Goal: Information Seeking & Learning: Check status

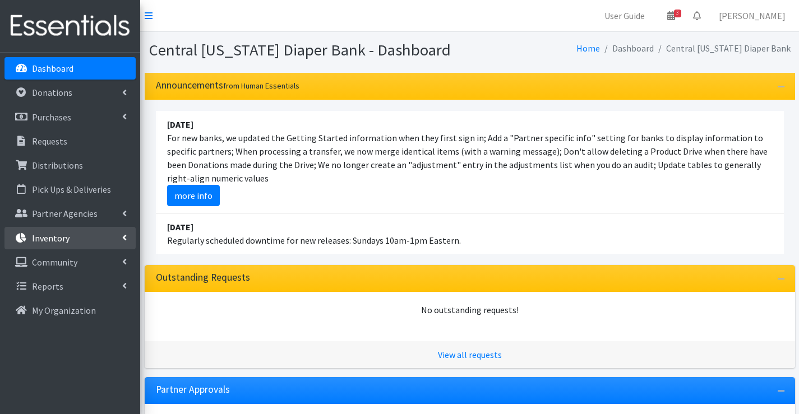
click at [41, 246] on link "Inventory" at bounding box center [69, 238] width 131 height 22
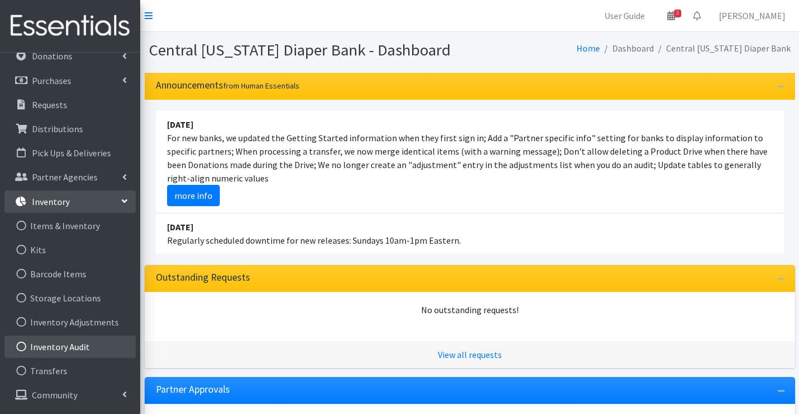
scroll to position [56, 0]
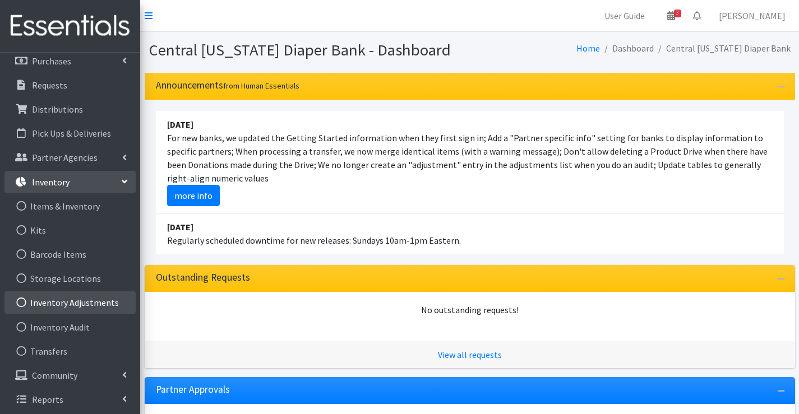
click at [83, 307] on link "Inventory Adjustments" at bounding box center [69, 302] width 131 height 22
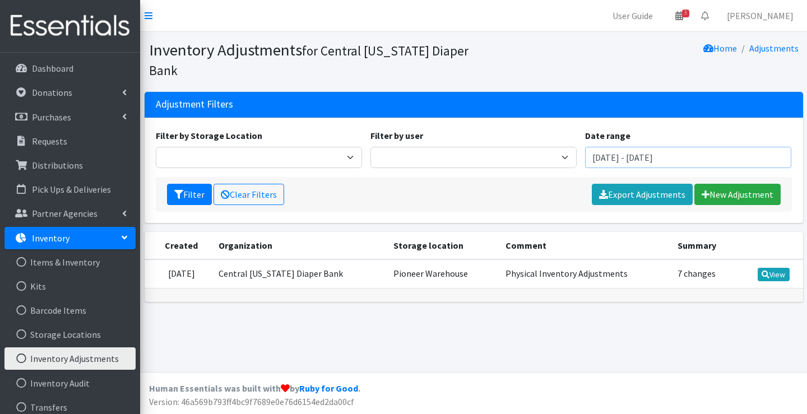
click at [727, 164] on input "[DATE] - [DATE]" at bounding box center [688, 157] width 206 height 21
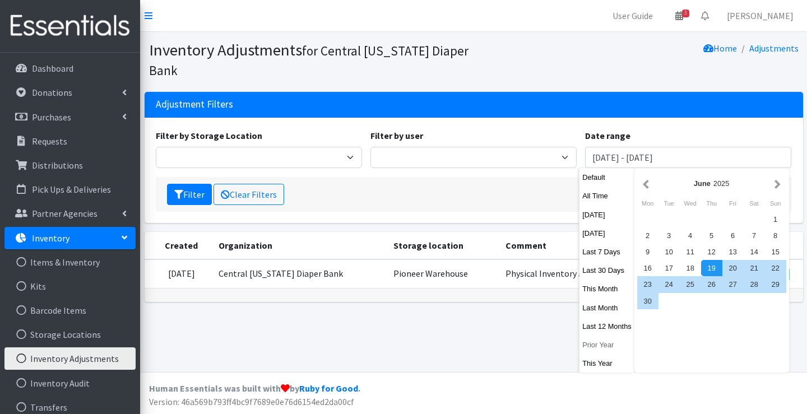
click at [597, 347] on button "Prior Year" at bounding box center [606, 345] width 55 height 16
type input "January 1, 2024 - December 31, 2024"
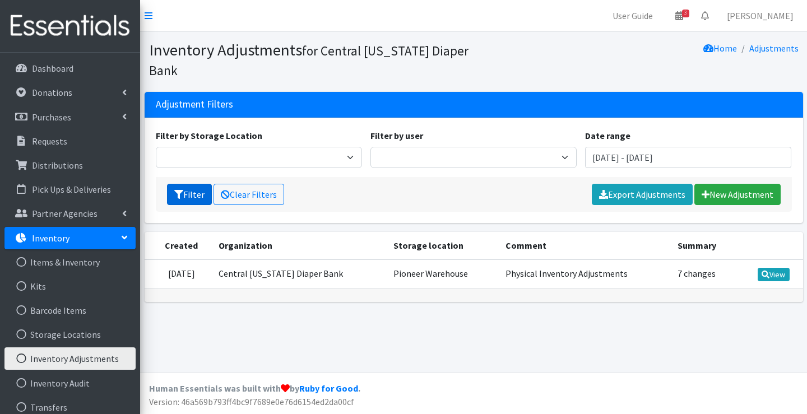
click at [191, 193] on button "Filter" at bounding box center [189, 194] width 45 height 21
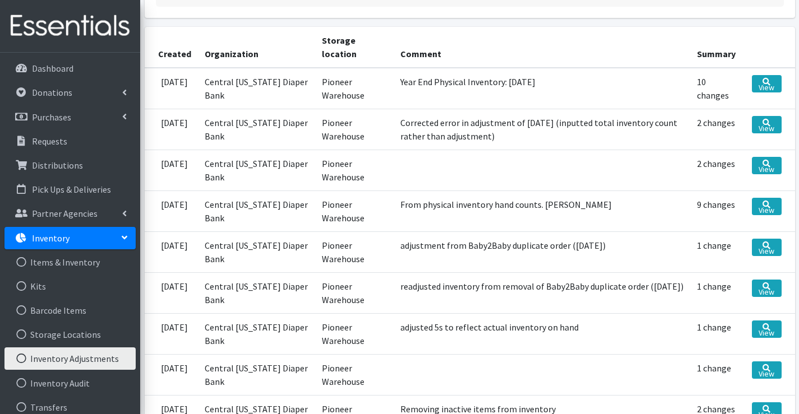
scroll to position [224, 0]
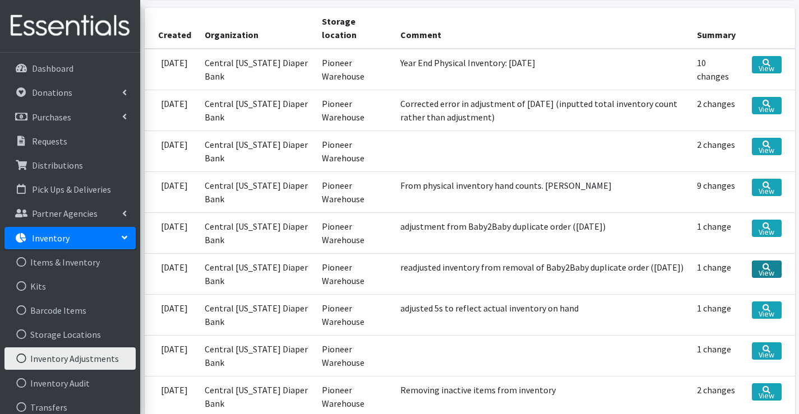
click at [763, 268] on link "View" at bounding box center [767, 269] width 30 height 17
click at [771, 225] on link "View" at bounding box center [767, 228] width 30 height 17
click at [766, 183] on icon at bounding box center [766, 186] width 8 height 8
click at [81, 122] on link "Purchases" at bounding box center [69, 117] width 131 height 22
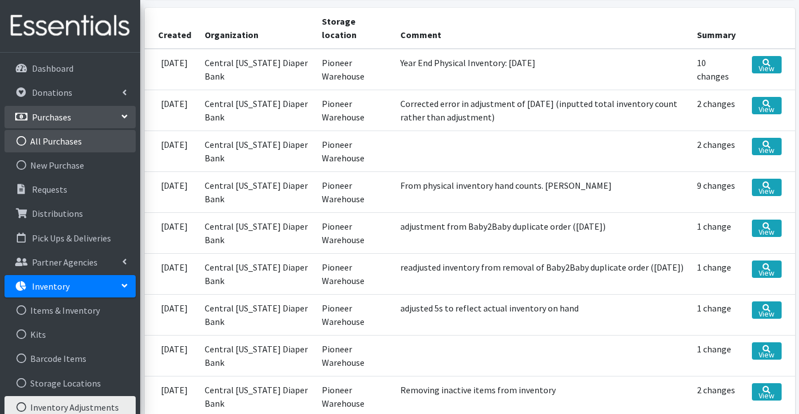
click at [79, 147] on link "All Purchases" at bounding box center [69, 141] width 131 height 22
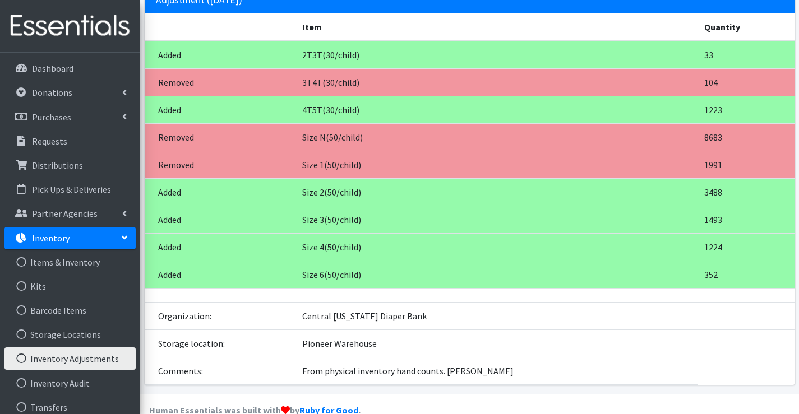
scroll to position [112, 0]
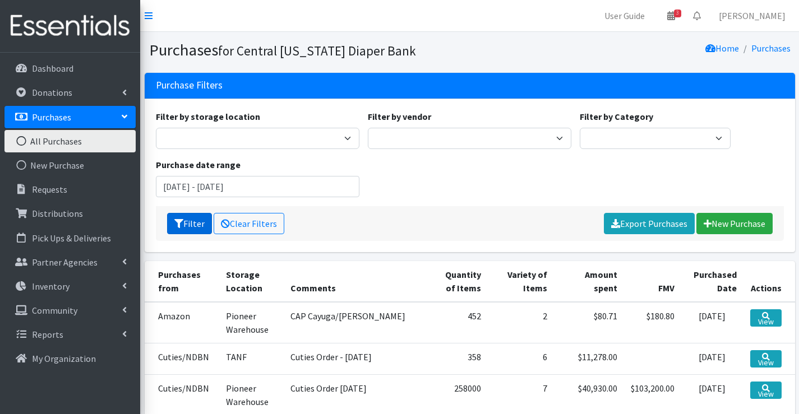
click at [184, 224] on button "Filter" at bounding box center [189, 223] width 45 height 21
click at [70, 95] on p "Donations" at bounding box center [52, 92] width 40 height 11
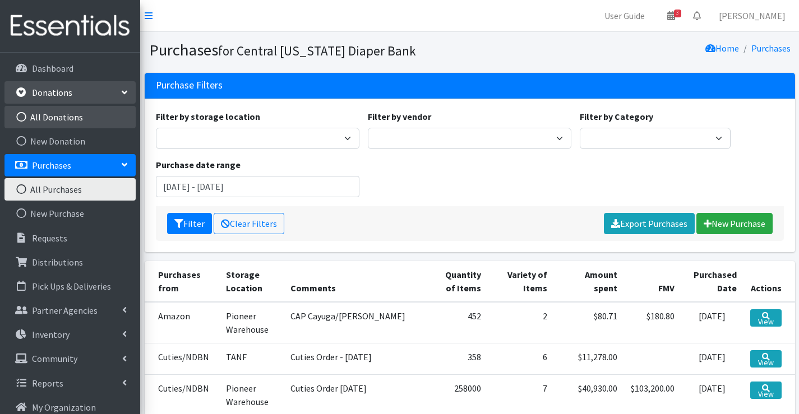
click at [66, 115] on link "All Donations" at bounding box center [69, 117] width 131 height 22
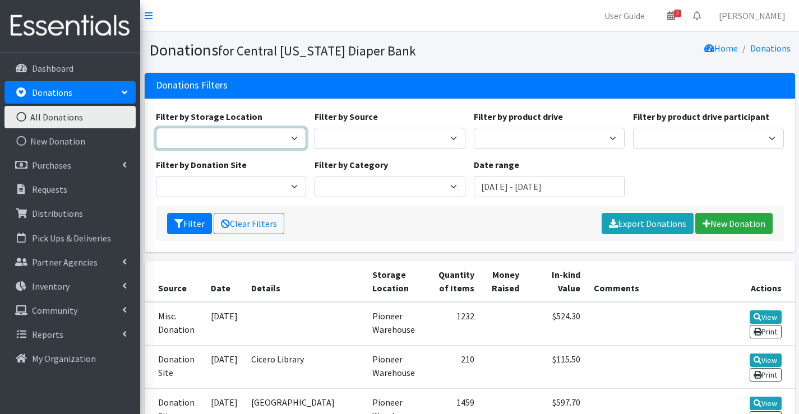
click at [290, 140] on select "Pioneer Warehouse" at bounding box center [231, 138] width 151 height 21
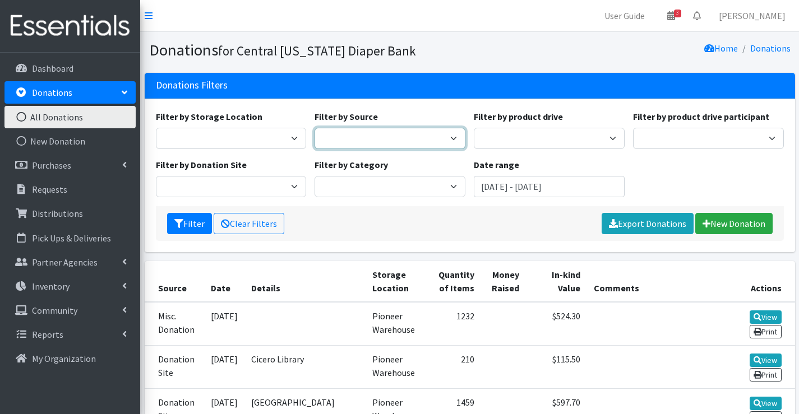
click at [406, 147] on select "Donation Site Misc. Donation Product Drive" at bounding box center [389, 138] width 151 height 21
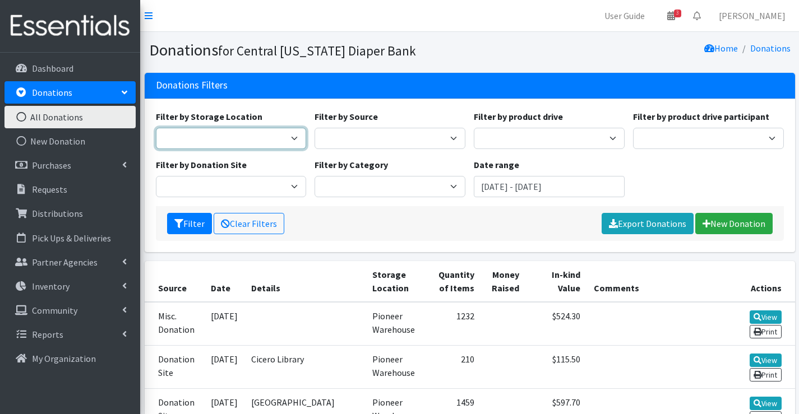
click at [228, 137] on select "Pioneer Warehouse" at bounding box center [231, 138] width 151 height 21
select select "39"
click at [156, 128] on select "Pioneer Warehouse" at bounding box center [231, 138] width 151 height 21
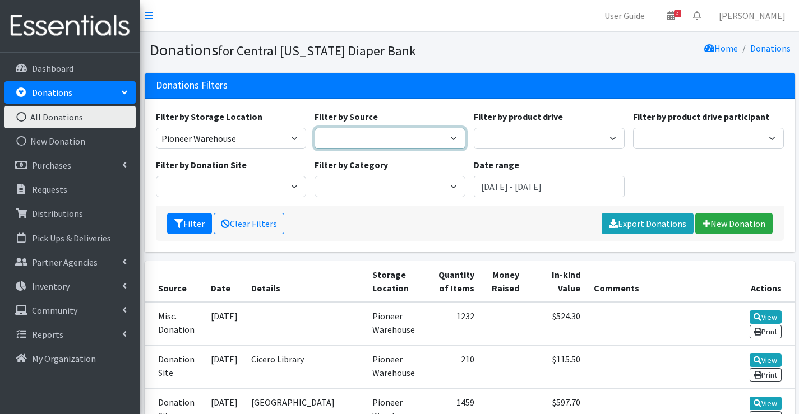
click at [394, 131] on select "Donation Site Misc. Donation Product Drive" at bounding box center [389, 138] width 151 height 21
select select "Misc. Donation"
click at [314, 128] on select "Donation Site Misc. Donation Product Drive" at bounding box center [389, 138] width 151 height 21
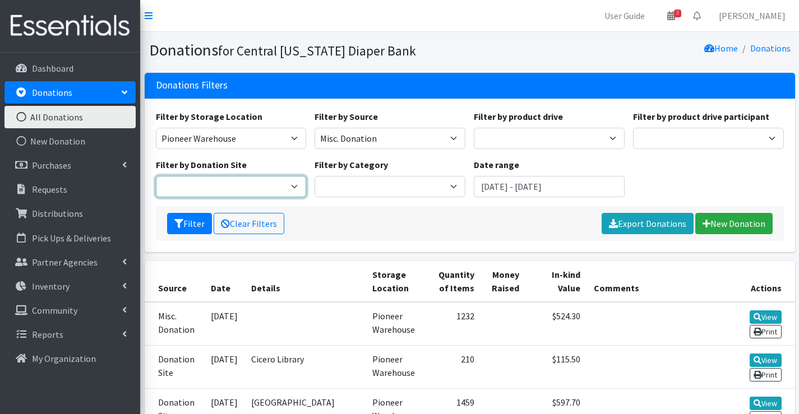
click at [272, 188] on select "Cicero Library CNYDB Donation Bin Community Library of DeWitt and Jamesville Fa…" at bounding box center [231, 186] width 151 height 21
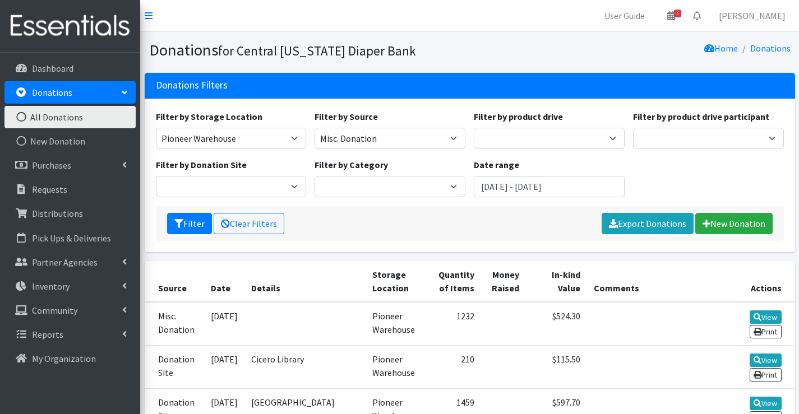
click at [403, 174] on div "Filter by Category Formula Adult Diapers/Products Infant Disposable Diapers Pul…" at bounding box center [389, 177] width 159 height 39
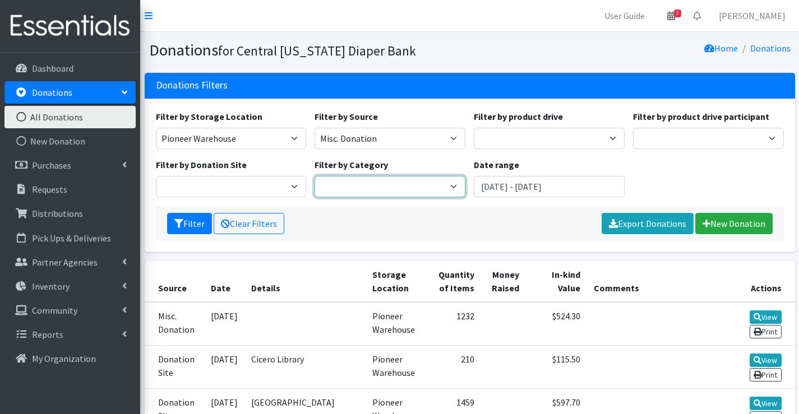
click at [403, 186] on select "Formula Adult Diapers/Products Infant Disposable Diapers Pull-ups Youth Disposa…" at bounding box center [389, 186] width 151 height 21
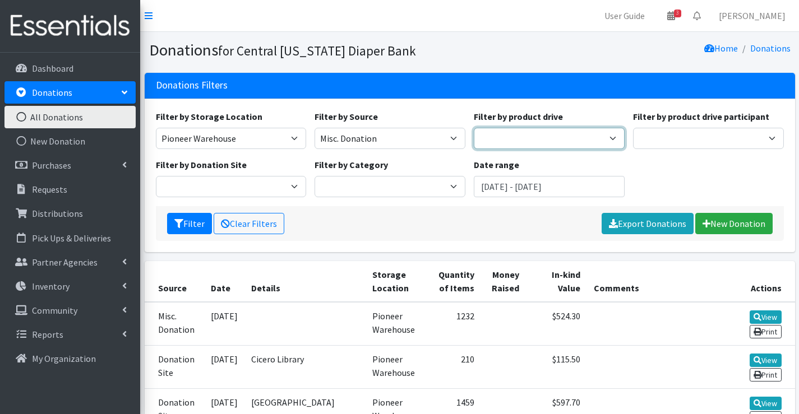
click at [559, 140] on select "AAPC (American Academy of Professional Coders) Alex Debbold Family & Friends Al…" at bounding box center [549, 138] width 151 height 21
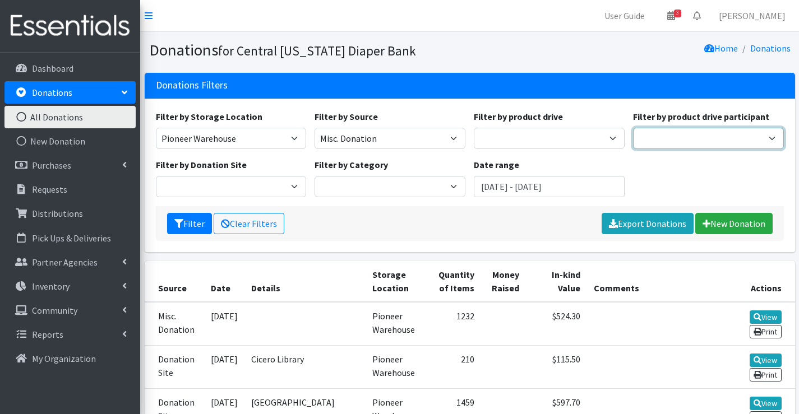
click at [679, 129] on select "Girl Scout Troop 10300 Ellis & Moreland Insurance Rachelle Luckette Kristi Amac…" at bounding box center [708, 138] width 151 height 21
click at [57, 119] on link "All Donations" at bounding box center [69, 117] width 131 height 22
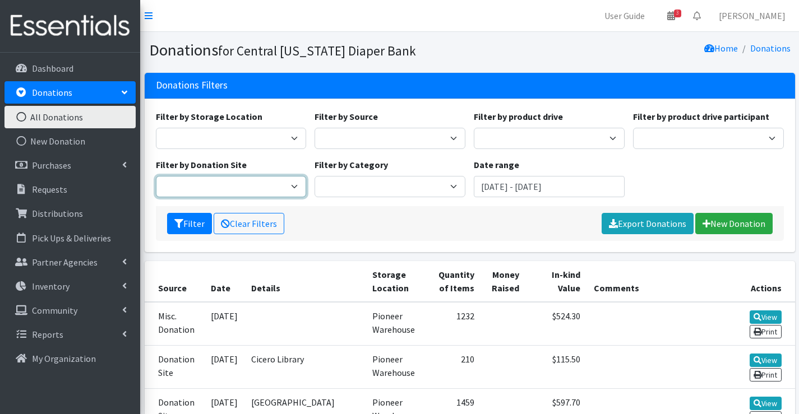
click at [281, 187] on select "Cicero Library CNYDB Donation Bin Community Library of DeWitt and Jamesville Fa…" at bounding box center [231, 186] width 151 height 21
click at [156, 176] on select "Cicero Library CNYDB Donation Bin Community Library of DeWitt and Jamesville Fa…" at bounding box center [231, 186] width 151 height 21
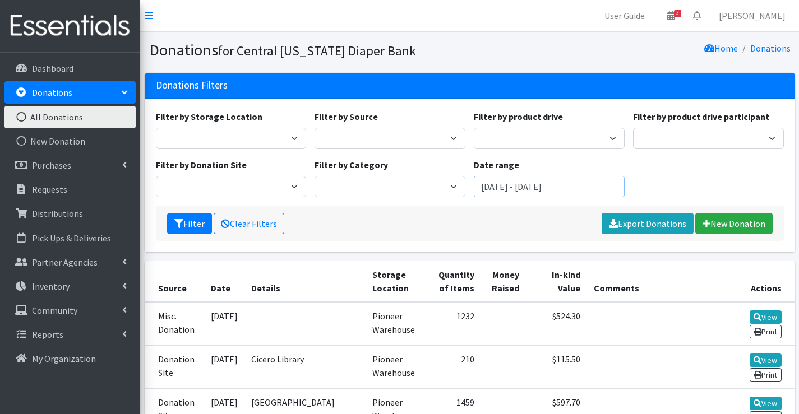
click at [587, 188] on input "[DATE] - [DATE]" at bounding box center [549, 186] width 151 height 21
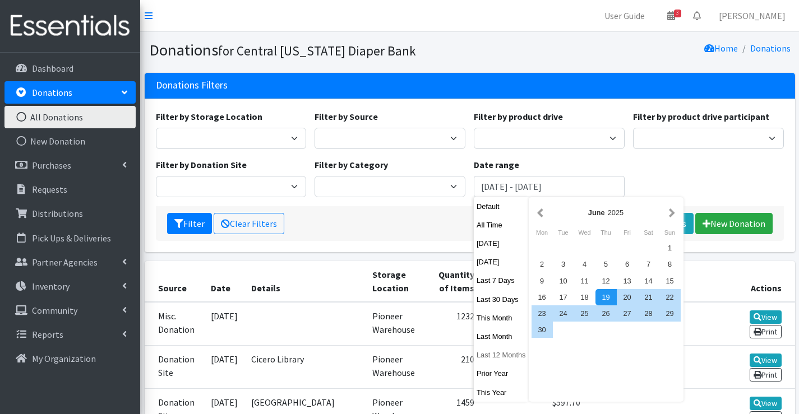
click at [494, 358] on button "Last 12 Months" at bounding box center [501, 355] width 55 height 16
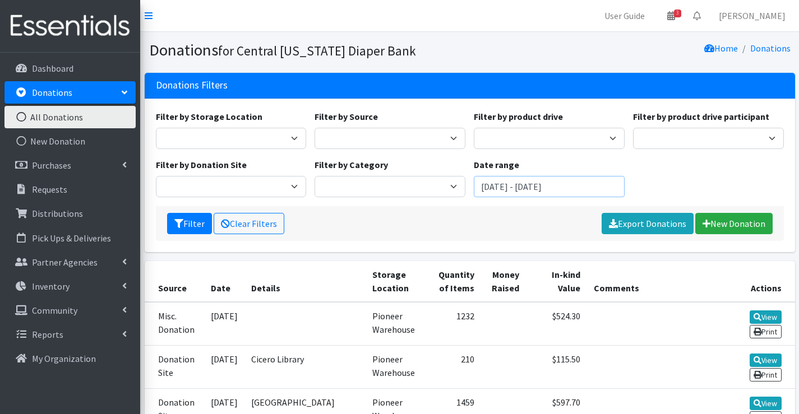
click at [540, 184] on input "August 20, 2024 - August 19, 2025" at bounding box center [549, 186] width 151 height 21
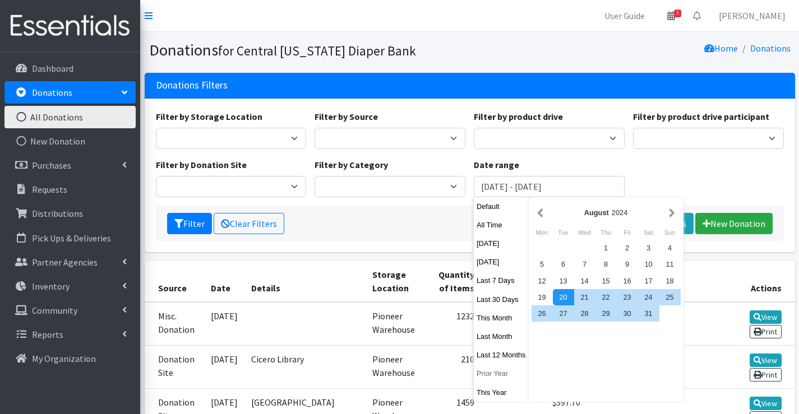
click at [493, 372] on button "Prior Year" at bounding box center [501, 373] width 55 height 16
type input "January 1, 2024 - December 31, 2024"
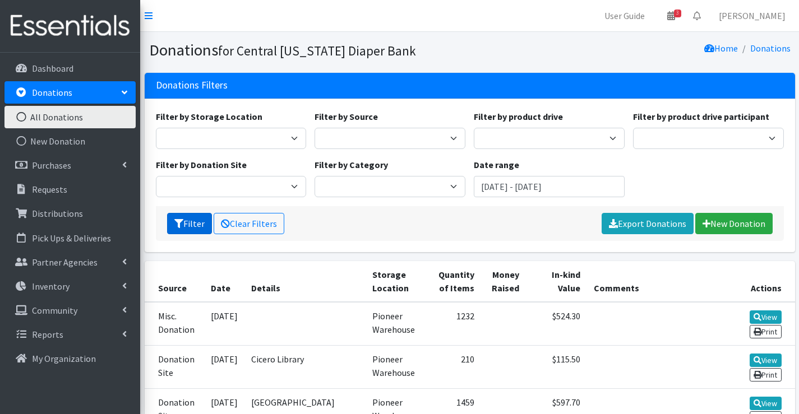
click at [192, 225] on button "Filter" at bounding box center [189, 223] width 45 height 21
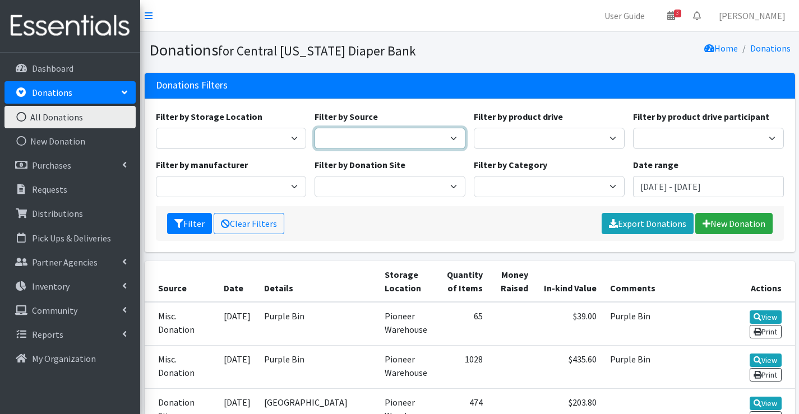
click at [361, 144] on select "Donation Site Manufacturer Misc. Donation Product Drive" at bounding box center [389, 138] width 151 height 21
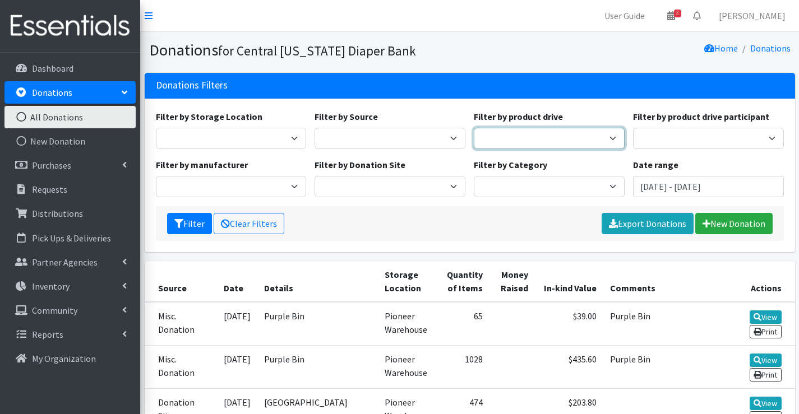
click at [497, 144] on select "AAPC (American Academy of Professional Coders) Alex Debbold Family & Friends Al…" at bounding box center [549, 138] width 151 height 21
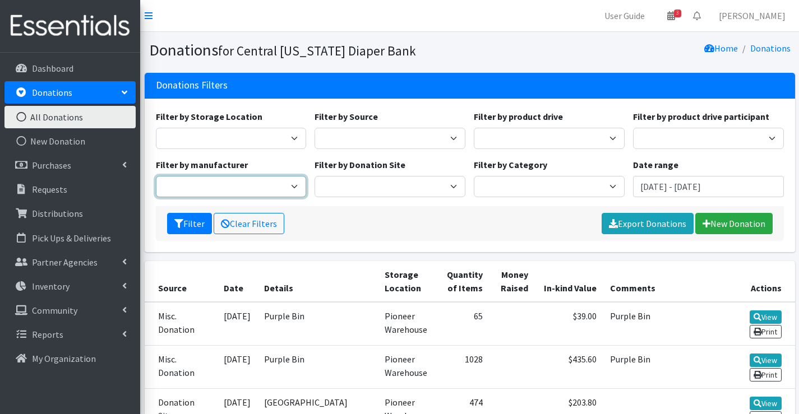
click at [280, 185] on select "Kimberly-Clark Baby2Baby" at bounding box center [231, 186] width 151 height 21
select select "73"
click at [156, 176] on select "Kimberly-Clark Baby2Baby" at bounding box center [231, 186] width 151 height 21
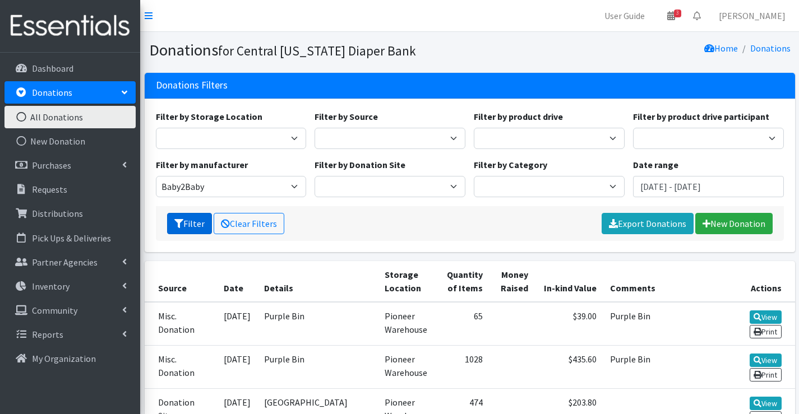
click at [186, 227] on button "Filter" at bounding box center [189, 223] width 45 height 21
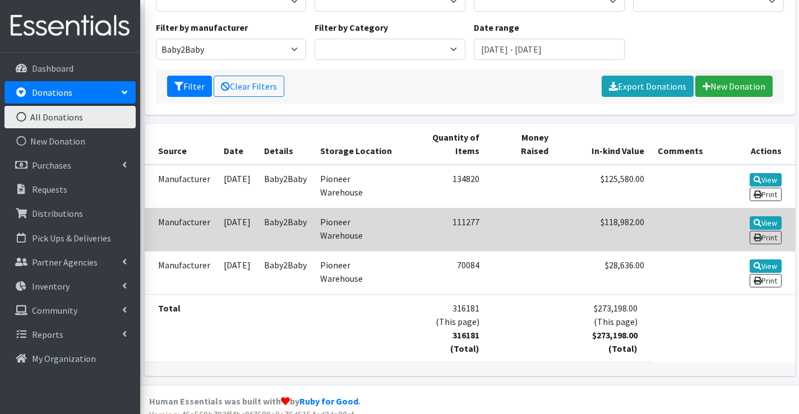
scroll to position [150, 0]
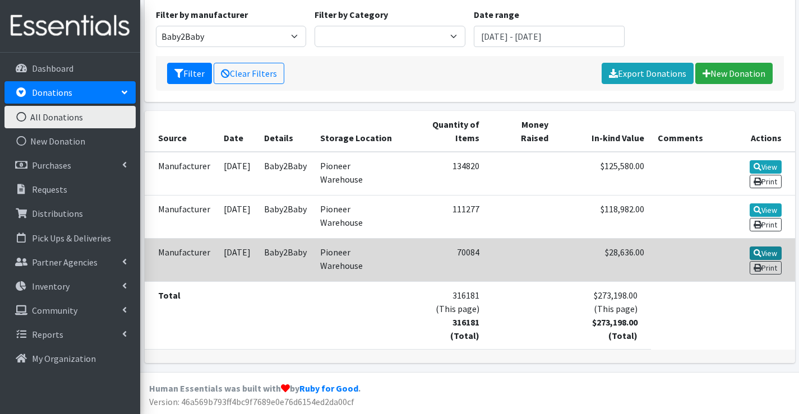
click at [759, 253] on icon at bounding box center [757, 253] width 8 height 8
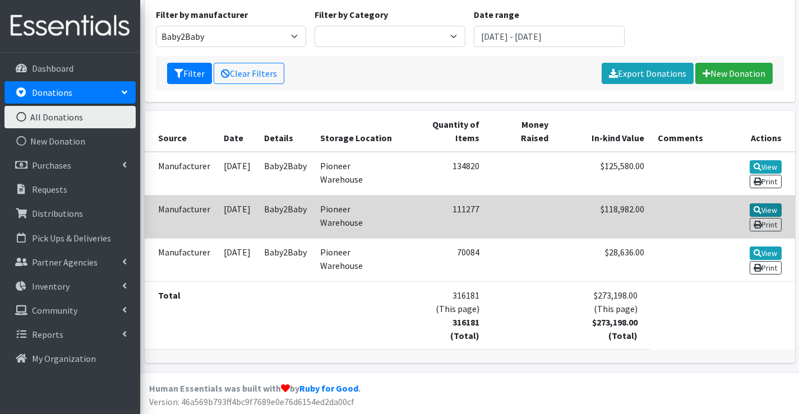
click at [768, 210] on link "View" at bounding box center [765, 209] width 32 height 13
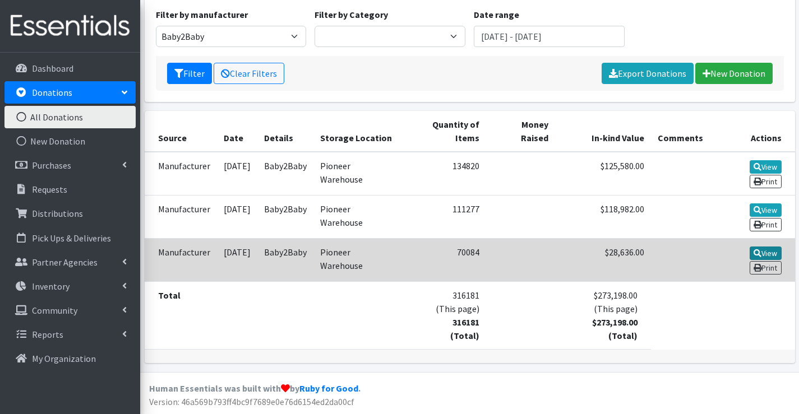
click at [755, 252] on icon at bounding box center [757, 253] width 8 height 8
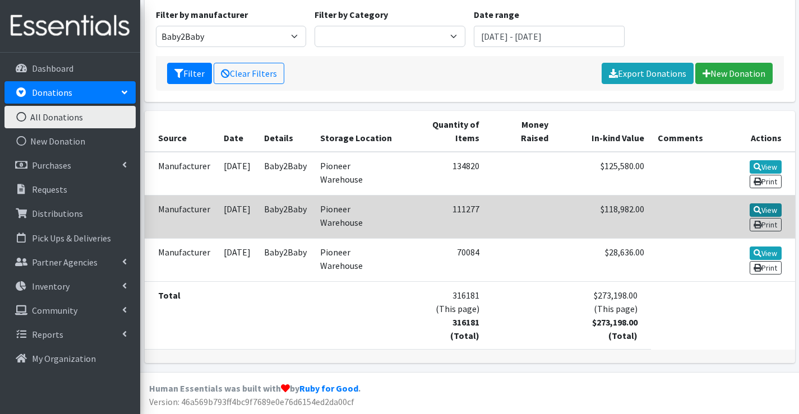
click at [773, 208] on link "View" at bounding box center [765, 209] width 32 height 13
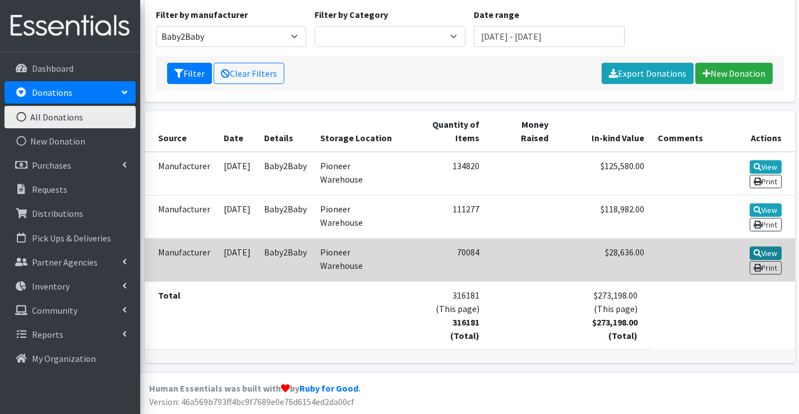
click at [769, 253] on link "View" at bounding box center [765, 253] width 32 height 13
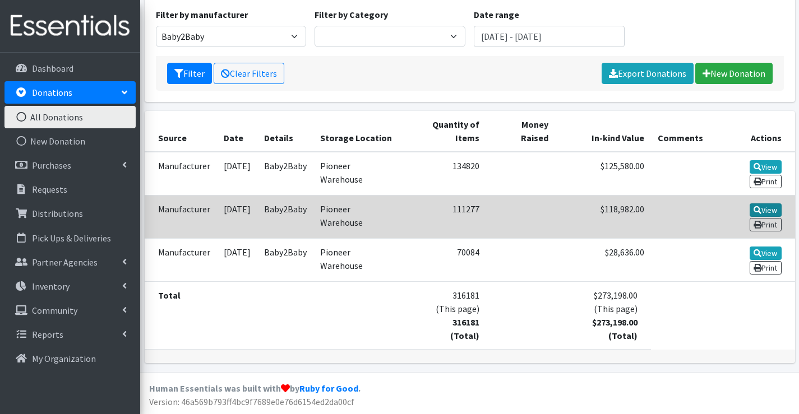
click at [762, 204] on link "View" at bounding box center [765, 209] width 32 height 13
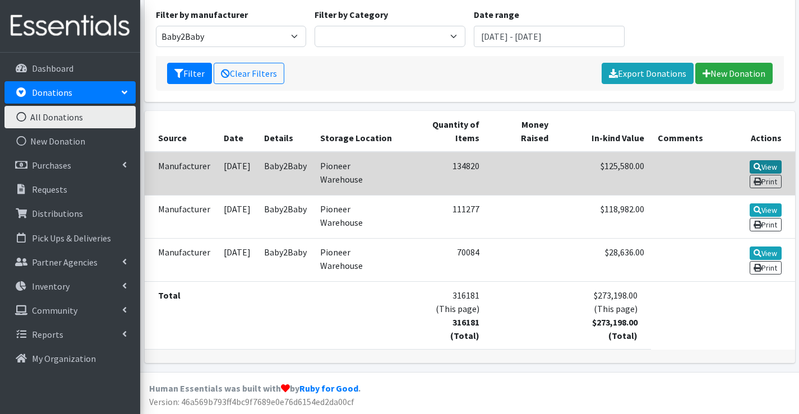
click at [754, 166] on icon at bounding box center [757, 167] width 8 height 8
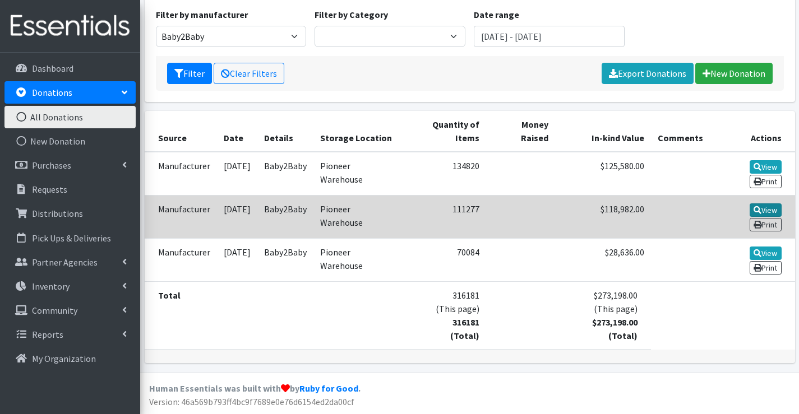
click at [766, 207] on link "View" at bounding box center [765, 209] width 32 height 13
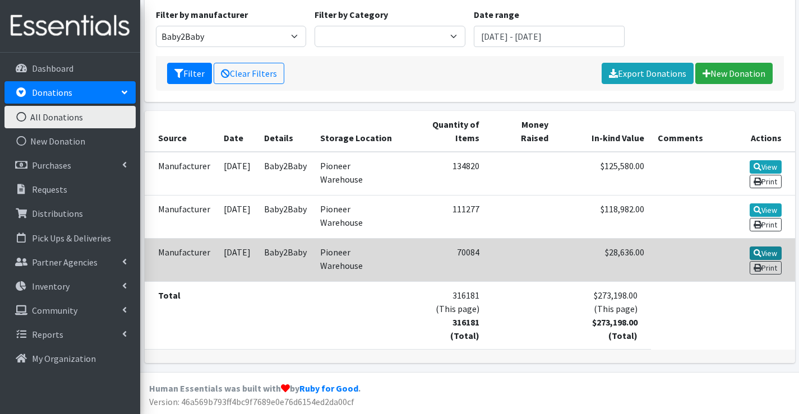
click at [764, 251] on link "View" at bounding box center [765, 253] width 32 height 13
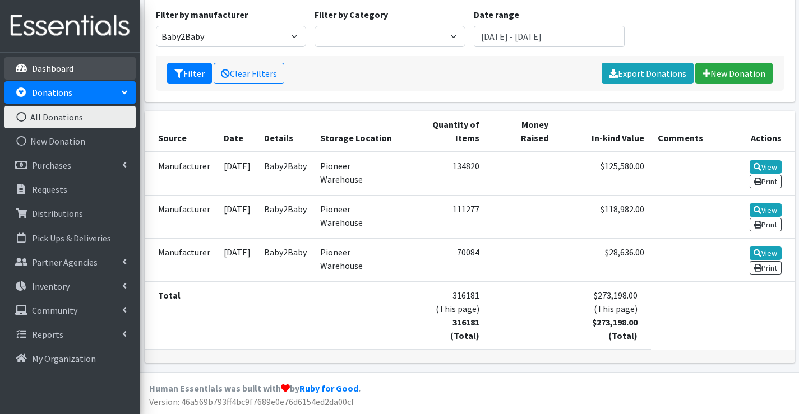
click at [58, 62] on link "Dashboard" at bounding box center [69, 68] width 131 height 22
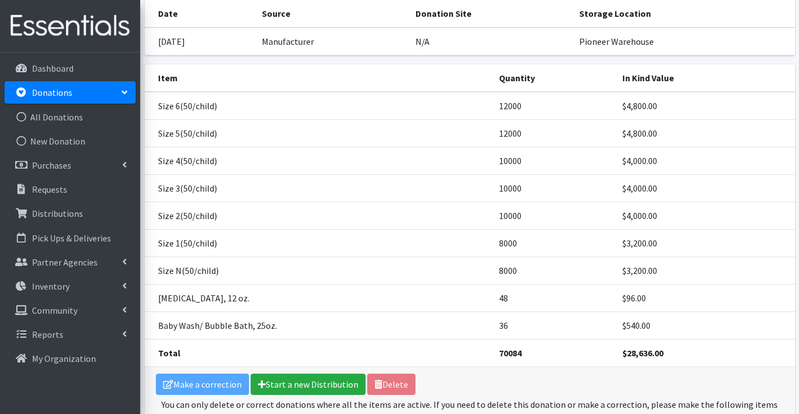
scroll to position [56, 0]
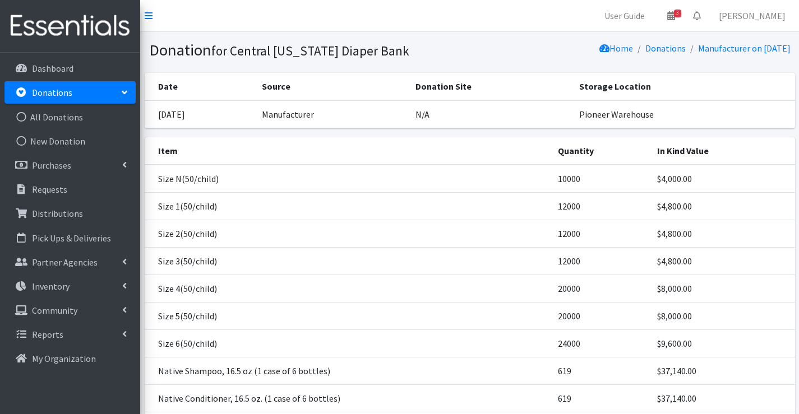
scroll to position [56, 0]
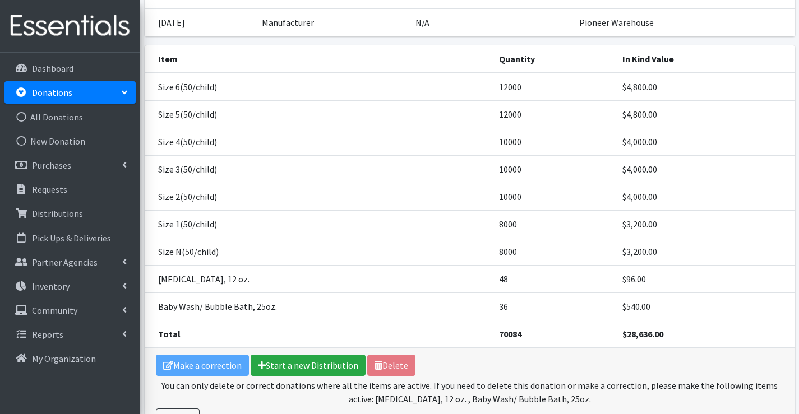
scroll to position [56, 0]
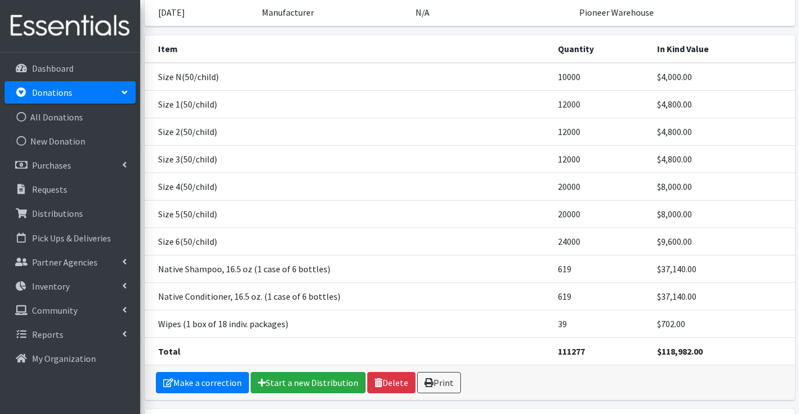
scroll to position [112, 0]
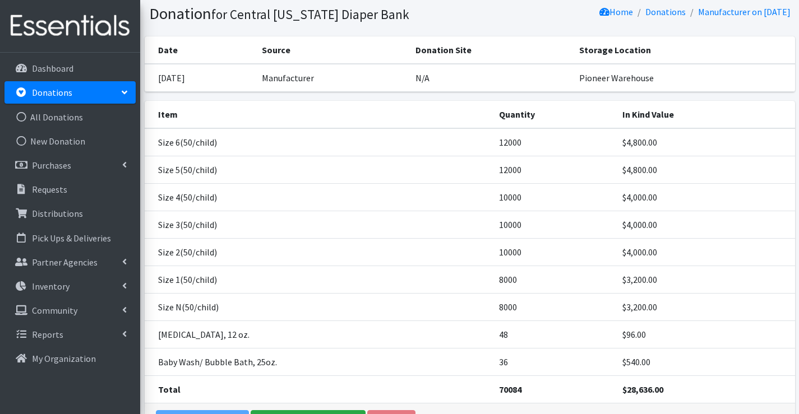
scroll to position [56, 0]
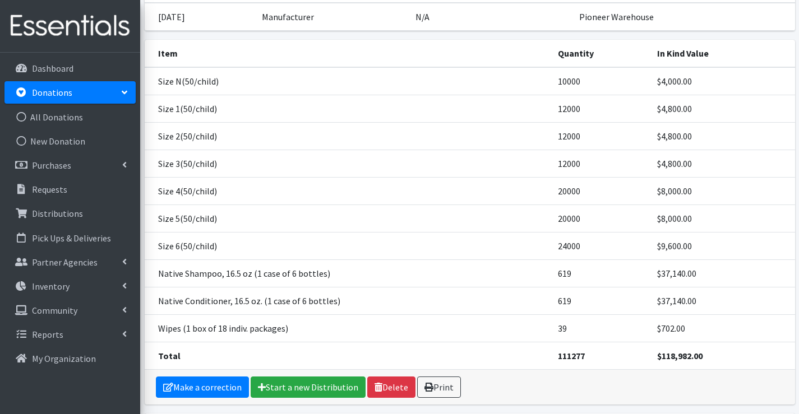
scroll to position [112, 0]
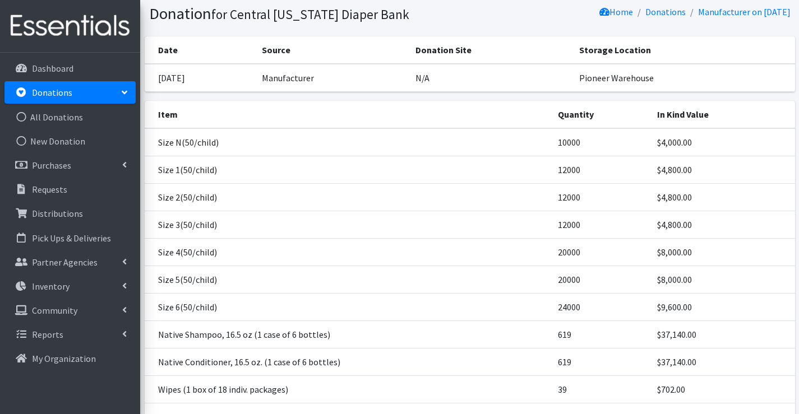
scroll to position [56, 0]
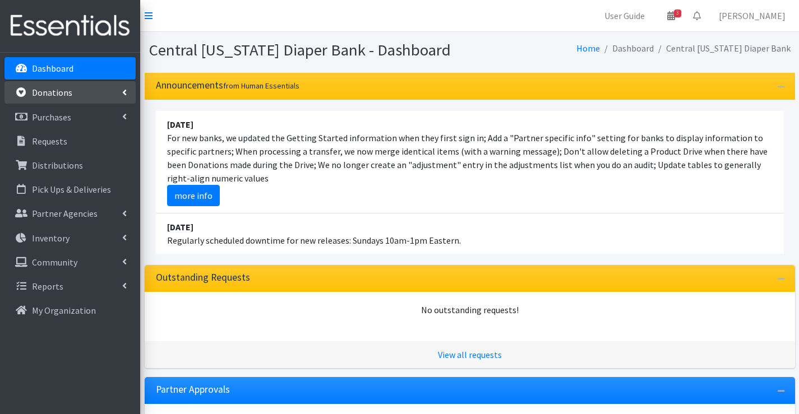
click at [77, 95] on link "Donations" at bounding box center [69, 92] width 131 height 22
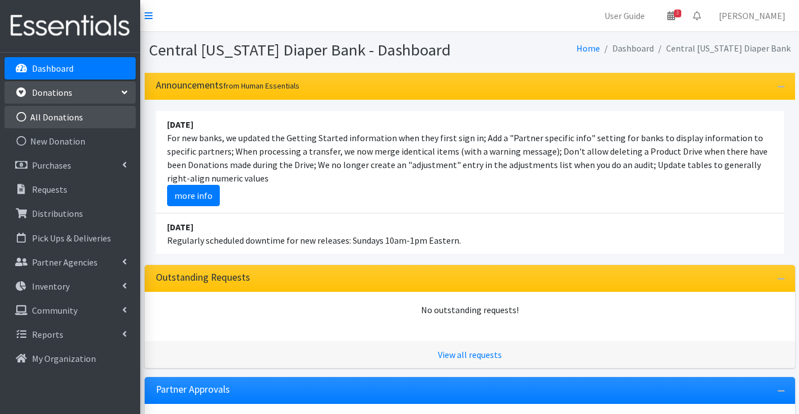
click at [84, 117] on link "All Donations" at bounding box center [69, 117] width 131 height 22
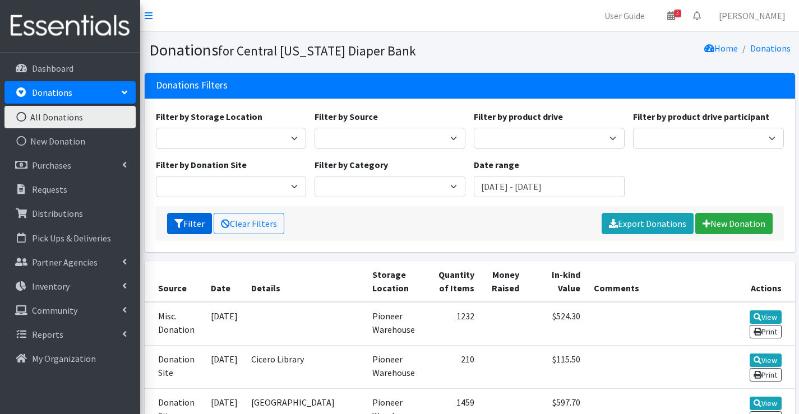
click at [190, 224] on button "Filter" at bounding box center [189, 223] width 45 height 21
click at [562, 187] on input "[DATE] - [DATE]" at bounding box center [549, 186] width 151 height 21
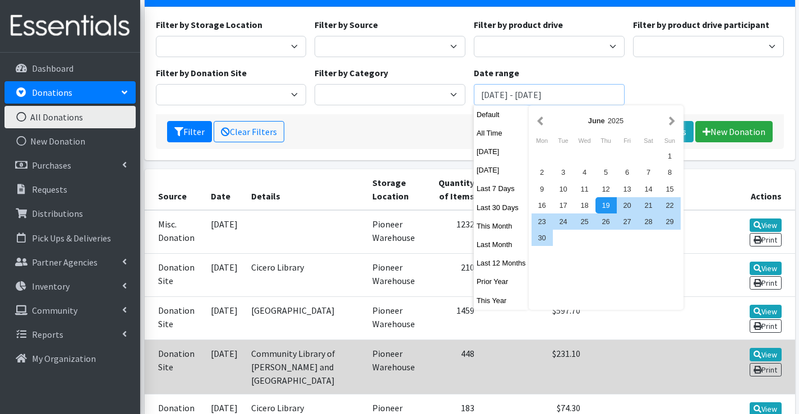
scroll to position [112, 0]
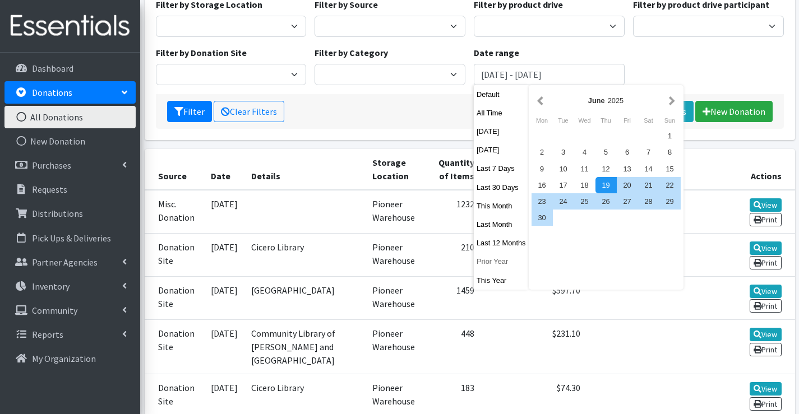
click at [486, 261] on button "Prior Year" at bounding box center [501, 261] width 55 height 16
type input "[DATE] - [DATE]"
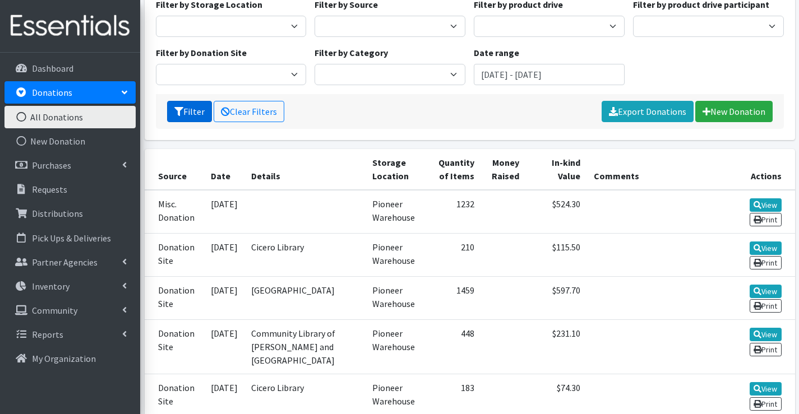
click at [183, 114] on button "Filter" at bounding box center [189, 111] width 45 height 21
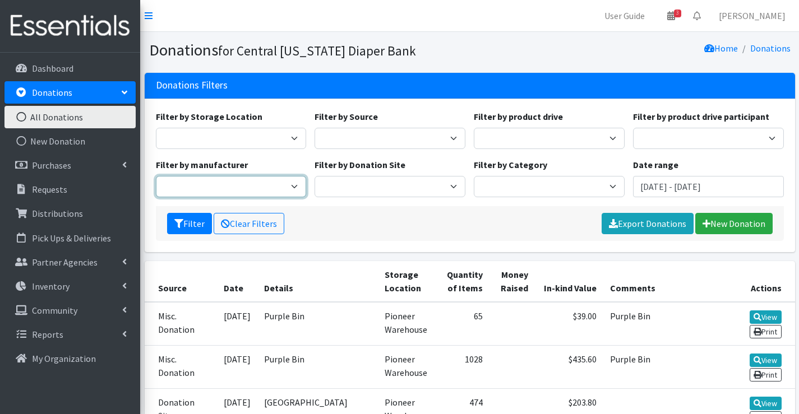
click at [295, 184] on select "Kimberly-Clark Baby2Baby" at bounding box center [231, 186] width 151 height 21
select select "9"
click at [156, 176] on select "Kimberly-Clark Baby2Baby" at bounding box center [231, 186] width 151 height 21
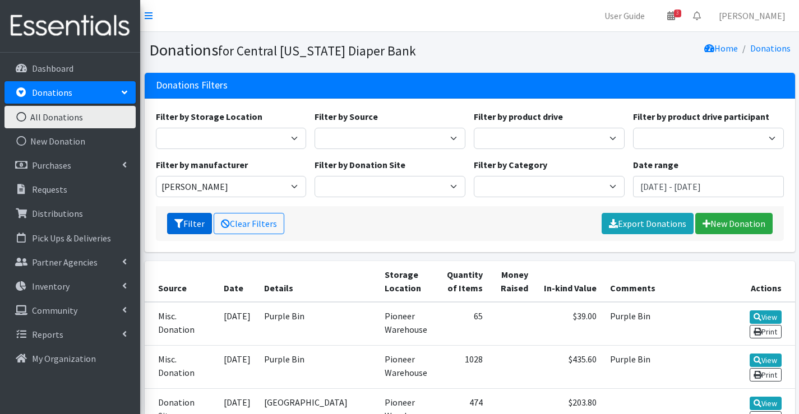
click at [190, 218] on button "Filter" at bounding box center [189, 223] width 45 height 21
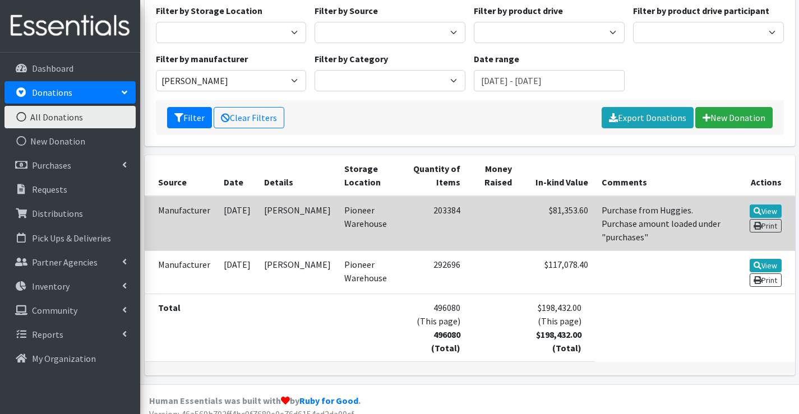
scroll to position [107, 0]
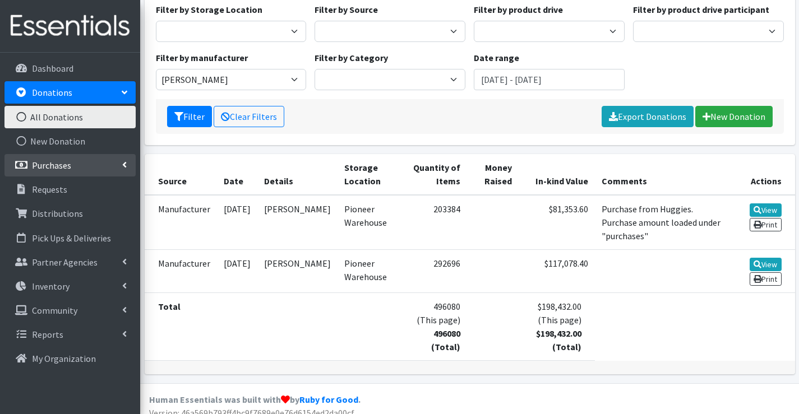
click at [71, 170] on link "Purchases" at bounding box center [69, 165] width 131 height 22
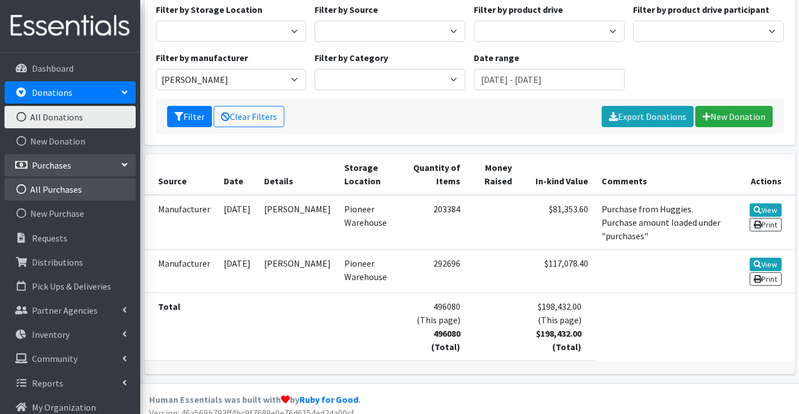
click at [65, 196] on link "All Purchases" at bounding box center [69, 189] width 131 height 22
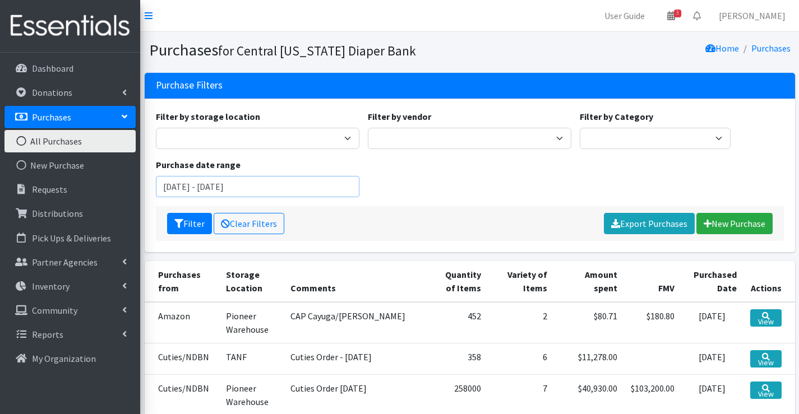
click at [274, 194] on input "June 19, 2025 - September 19, 2025" at bounding box center [257, 186] width 203 height 21
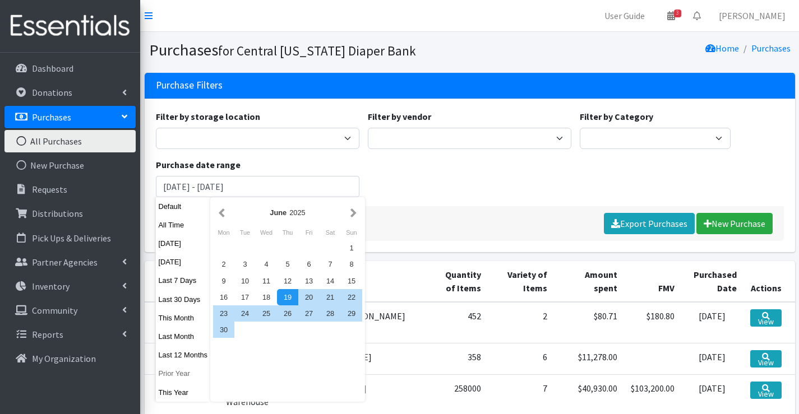
drag, startPoint x: 165, startPoint y: 374, endPoint x: 177, endPoint y: 369, distance: 12.1
click at [165, 373] on button "Prior Year" at bounding box center [183, 373] width 55 height 16
type input "[DATE] - [DATE]"
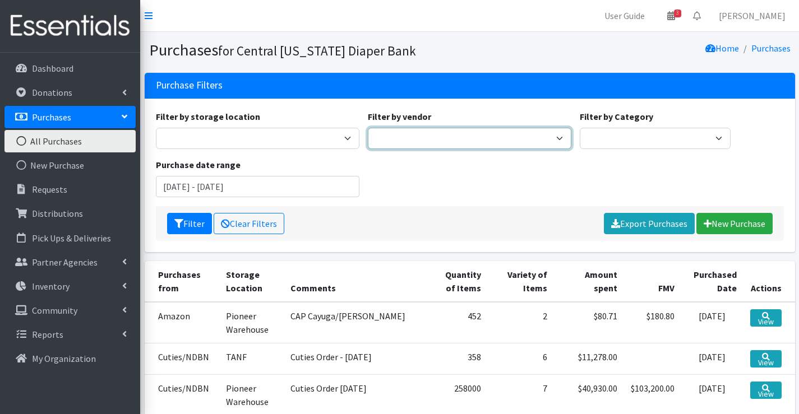
click at [550, 137] on select "Amazon BJ's Wholesale Club Cuties/NDBN Good360 JSL Partners Inc. Kimberly Clark…" at bounding box center [469, 138] width 203 height 21
select select "39"
click at [368, 128] on select "Amazon BJ's Wholesale Club Cuties/NDBN Good360 JSL Partners Inc. Kimberly Clark…" at bounding box center [469, 138] width 203 height 21
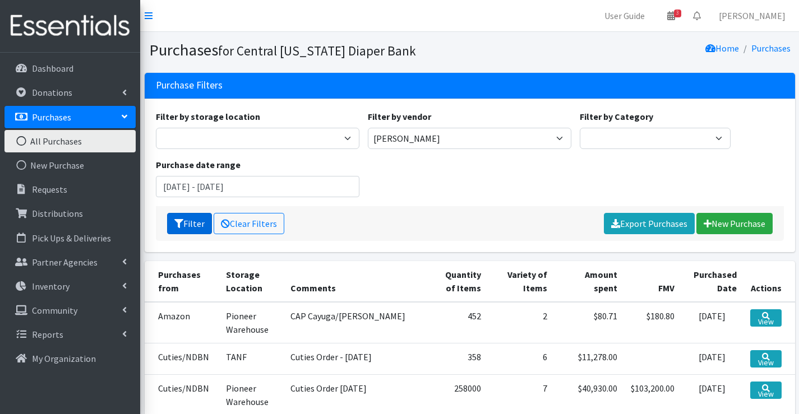
click at [186, 223] on button "Filter" at bounding box center [189, 223] width 45 height 21
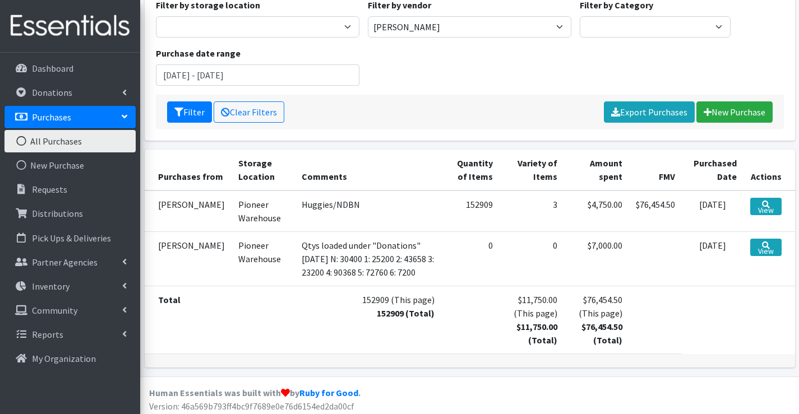
scroll to position [112, 0]
click at [761, 247] on link "View" at bounding box center [765, 246] width 31 height 17
click at [764, 199] on link "View" at bounding box center [765, 205] width 31 height 17
click at [59, 69] on p "Dashboard" at bounding box center [52, 68] width 41 height 11
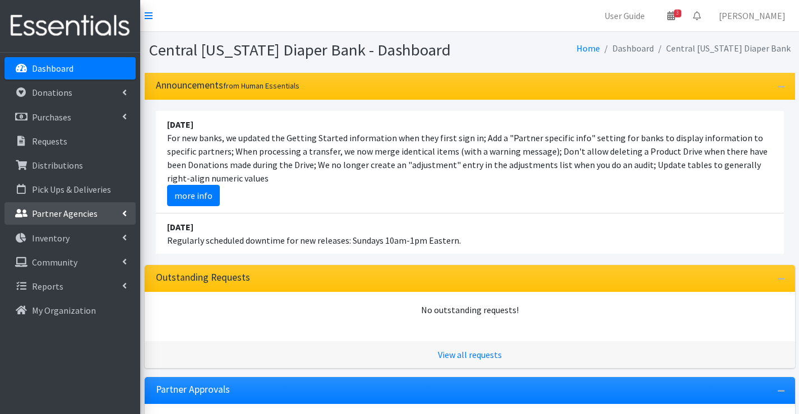
click at [43, 211] on p "Partner Agencies" at bounding box center [65, 213] width 66 height 11
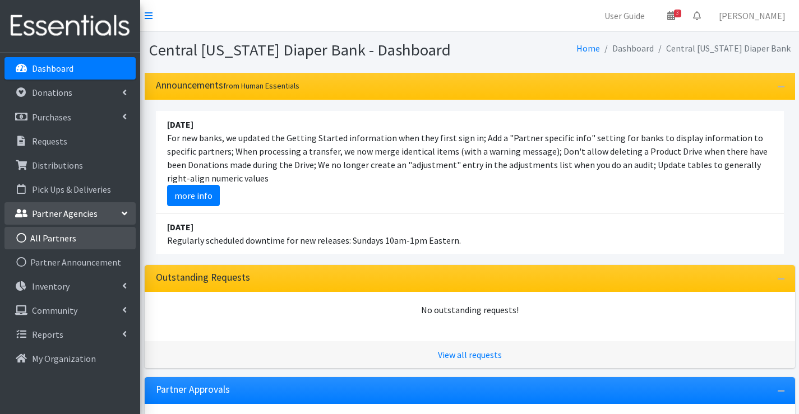
click at [74, 242] on link "All Partners" at bounding box center [69, 238] width 131 height 22
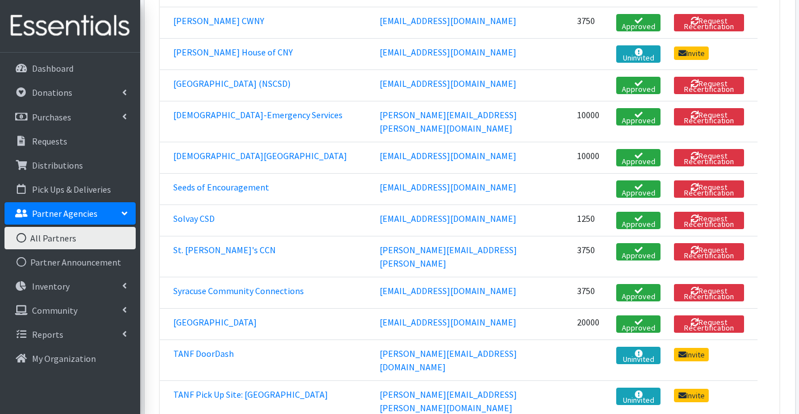
scroll to position [1401, 0]
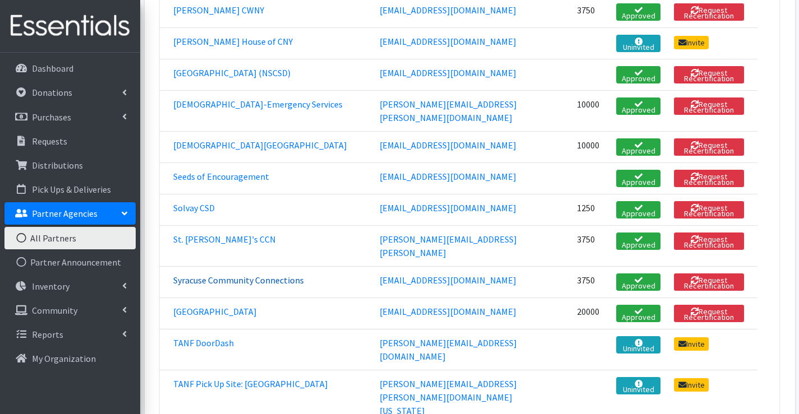
click at [204, 275] on link "Syracuse Community Connections" at bounding box center [238, 280] width 131 height 11
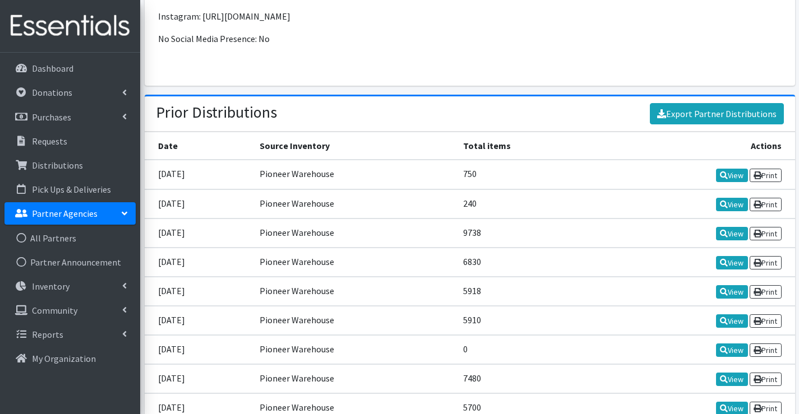
scroll to position [1345, 0]
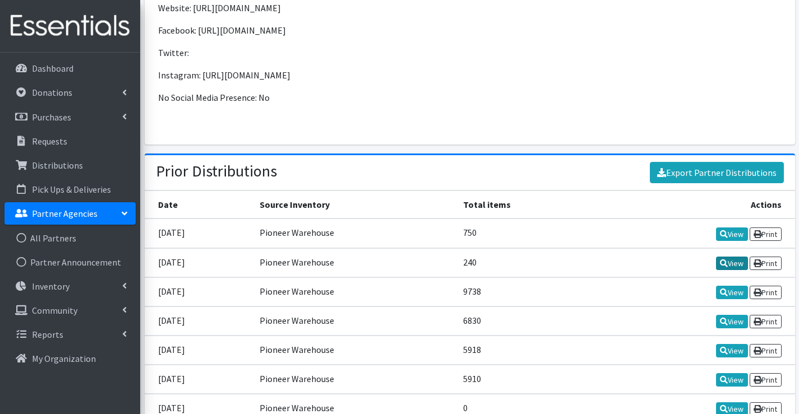
click at [722, 259] on icon at bounding box center [724, 263] width 8 height 8
click at [722, 289] on icon at bounding box center [724, 293] width 8 height 8
click at [723, 257] on link "View" at bounding box center [732, 263] width 32 height 13
click at [736, 228] on link "View" at bounding box center [732, 234] width 32 height 13
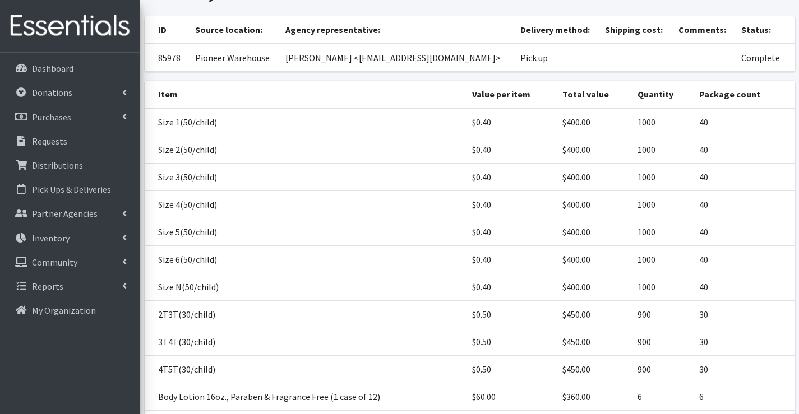
scroll to position [56, 0]
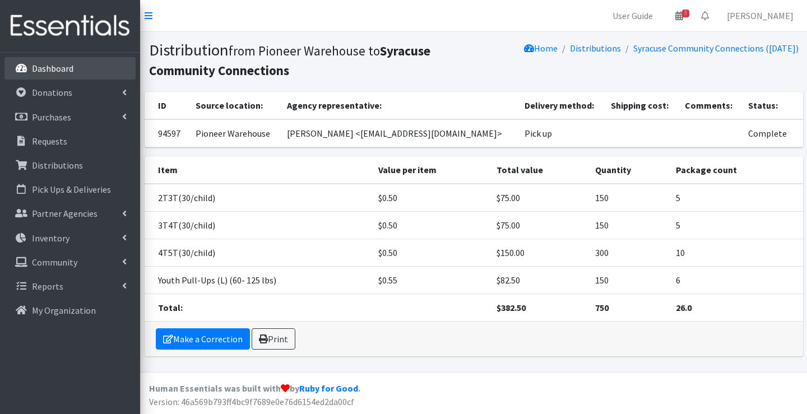
click at [48, 76] on link "Dashboard" at bounding box center [69, 68] width 131 height 22
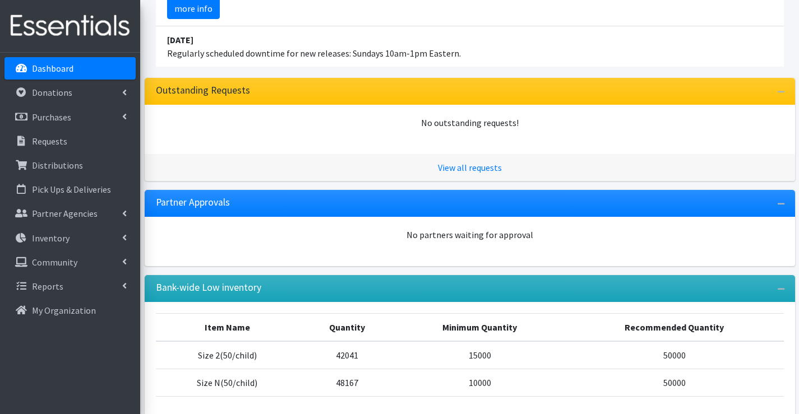
scroll to position [77, 0]
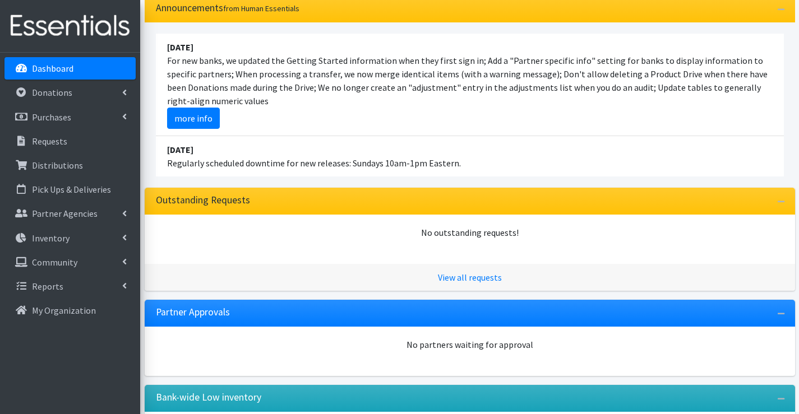
scroll to position [77, 0]
click at [108, 67] on link "Dashboard" at bounding box center [69, 68] width 131 height 22
